Goal: Download file/media

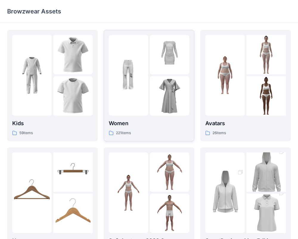
click at [162, 88] on div at bounding box center [169, 95] width 39 height 39
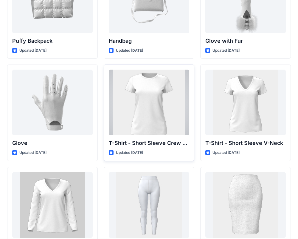
scroll to position [4671, 0]
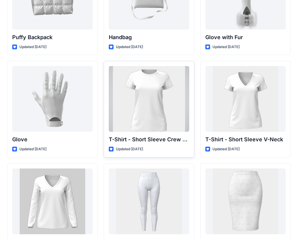
click at [158, 101] on div at bounding box center [149, 99] width 81 height 66
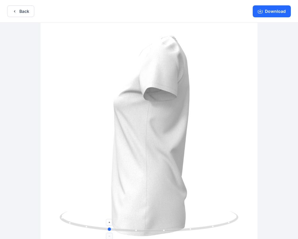
drag, startPoint x: 149, startPoint y: 229, endPoint x: 86, endPoint y: 223, distance: 63.9
click at [86, 224] on icon at bounding box center [150, 222] width 181 height 22
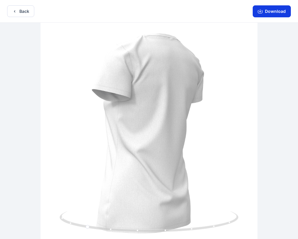
click at [264, 14] on button "Download" at bounding box center [272, 11] width 38 height 12
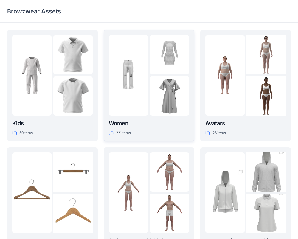
click at [150, 95] on div at bounding box center [149, 75] width 81 height 81
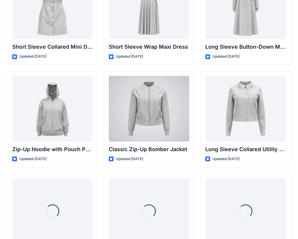
scroll to position [1089, 0]
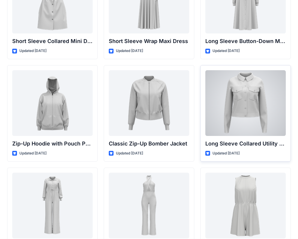
click at [251, 115] on div at bounding box center [246, 103] width 81 height 66
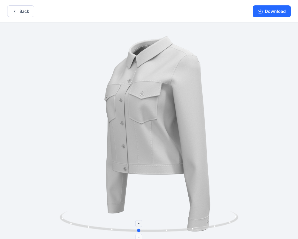
drag, startPoint x: 149, startPoint y: 229, endPoint x: 139, endPoint y: 225, distance: 10.9
click at [139, 225] on icon at bounding box center [150, 222] width 181 height 22
click at [25, 12] on button "Back" at bounding box center [20, 11] width 27 height 12
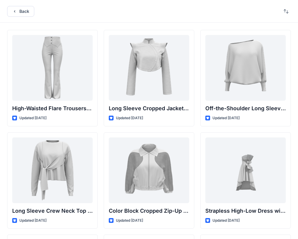
click at [20, 18] on div "Back" at bounding box center [149, 11] width 298 height 23
click at [20, 11] on button "Back" at bounding box center [20, 11] width 27 height 11
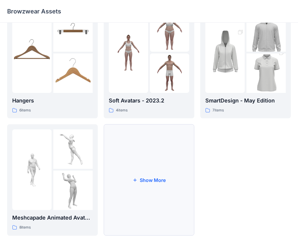
scroll to position [146, 0]
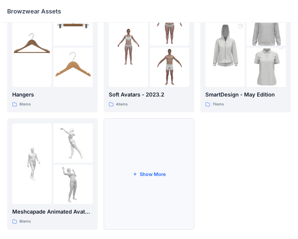
click at [145, 159] on button "Show More" at bounding box center [149, 173] width 91 height 111
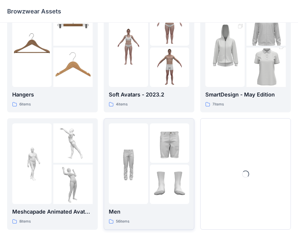
click at [152, 182] on div at bounding box center [169, 183] width 39 height 39
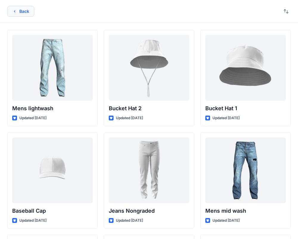
click at [17, 12] on icon "button" at bounding box center [14, 11] width 5 height 5
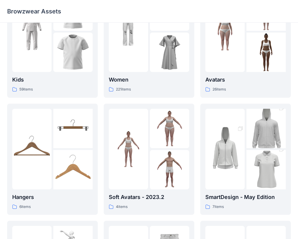
scroll to position [45, 0]
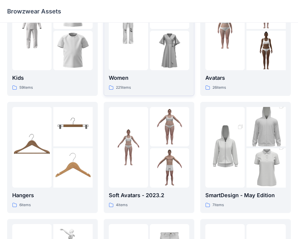
click at [138, 66] on div at bounding box center [128, 30] width 39 height 81
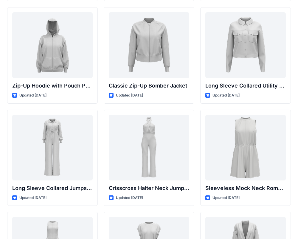
scroll to position [1147, 0]
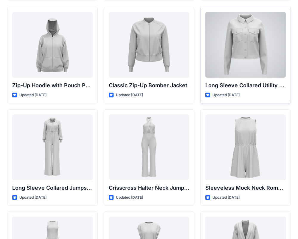
click at [223, 64] on div at bounding box center [246, 45] width 81 height 66
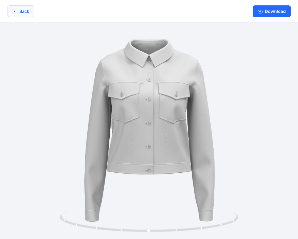
click at [21, 12] on button "Back" at bounding box center [20, 11] width 27 height 12
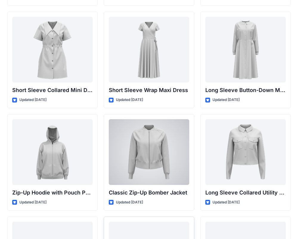
scroll to position [1021, 0]
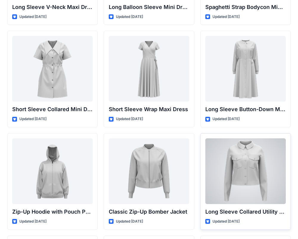
click at [253, 181] on div at bounding box center [246, 171] width 81 height 66
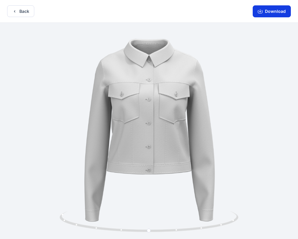
click at [271, 14] on button "Download" at bounding box center [272, 11] width 38 height 12
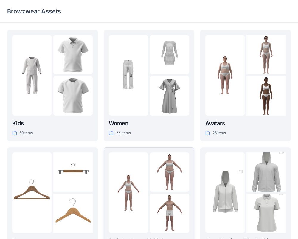
click at [155, 150] on link "Soft Avatars - 2023.2 4 items" at bounding box center [149, 202] width 91 height 111
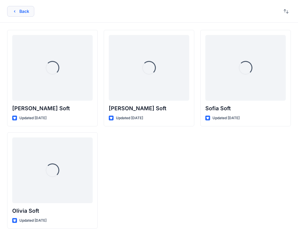
click at [19, 10] on button "Back" at bounding box center [20, 11] width 27 height 11
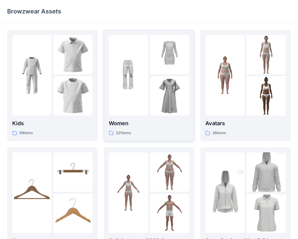
click at [136, 129] on div "Women 221 items" at bounding box center [149, 127] width 81 height 17
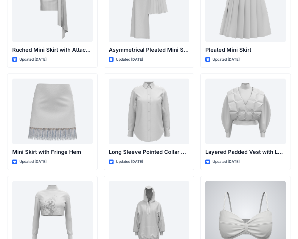
scroll to position [1693, 0]
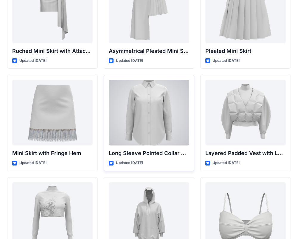
click at [158, 118] on div at bounding box center [149, 113] width 81 height 66
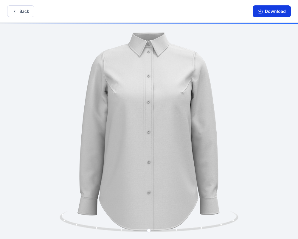
click at [268, 9] on button "Download" at bounding box center [272, 11] width 38 height 12
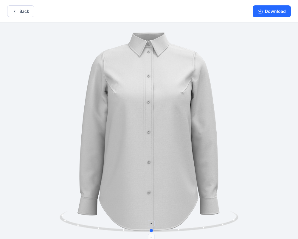
drag, startPoint x: 150, startPoint y: 229, endPoint x: 152, endPoint y: 218, distance: 11.4
click at [152, 218] on icon at bounding box center [150, 222] width 181 height 22
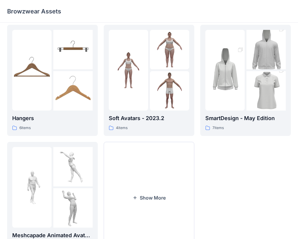
scroll to position [153, 0]
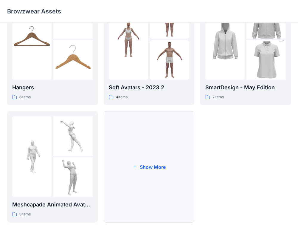
click at [161, 150] on button "Show More" at bounding box center [149, 166] width 91 height 111
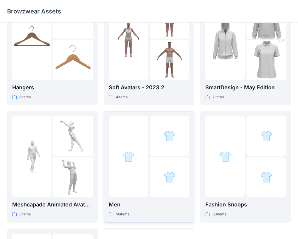
click at [143, 205] on p "Men" at bounding box center [149, 204] width 81 height 8
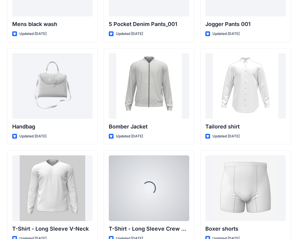
scroll to position [290, 0]
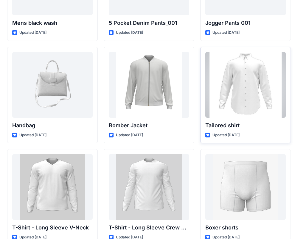
click at [236, 81] on div at bounding box center [246, 85] width 81 height 66
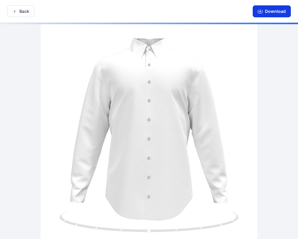
click at [262, 8] on button "Download" at bounding box center [272, 11] width 38 height 12
